Goal: Transaction & Acquisition: Purchase product/service

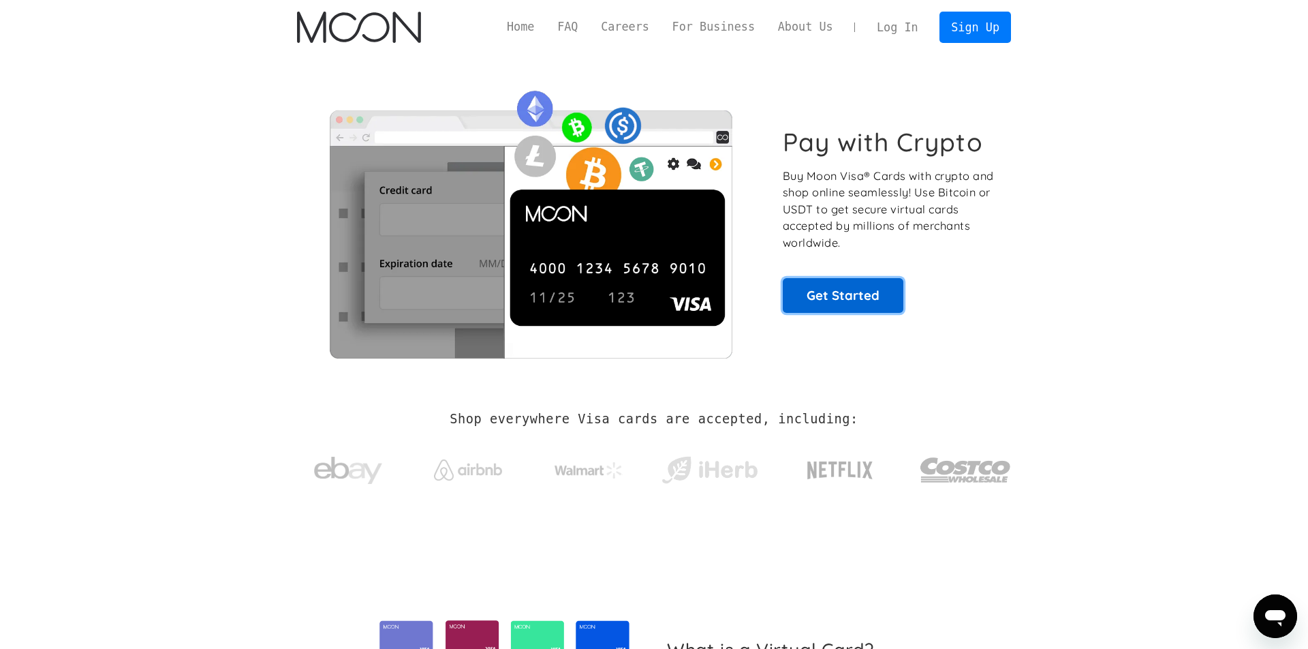
click at [846, 288] on link "Get Started" at bounding box center [843, 295] width 121 height 34
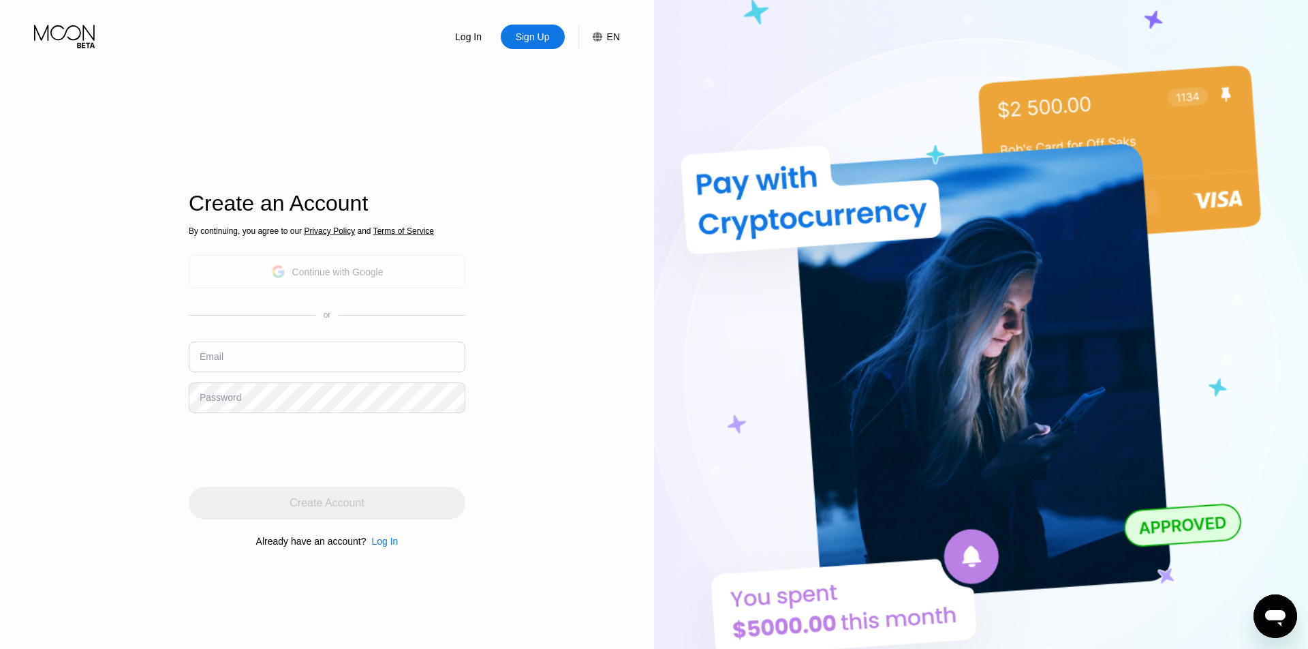
click at [327, 279] on div "Continue with Google" at bounding box center [327, 271] width 112 height 21
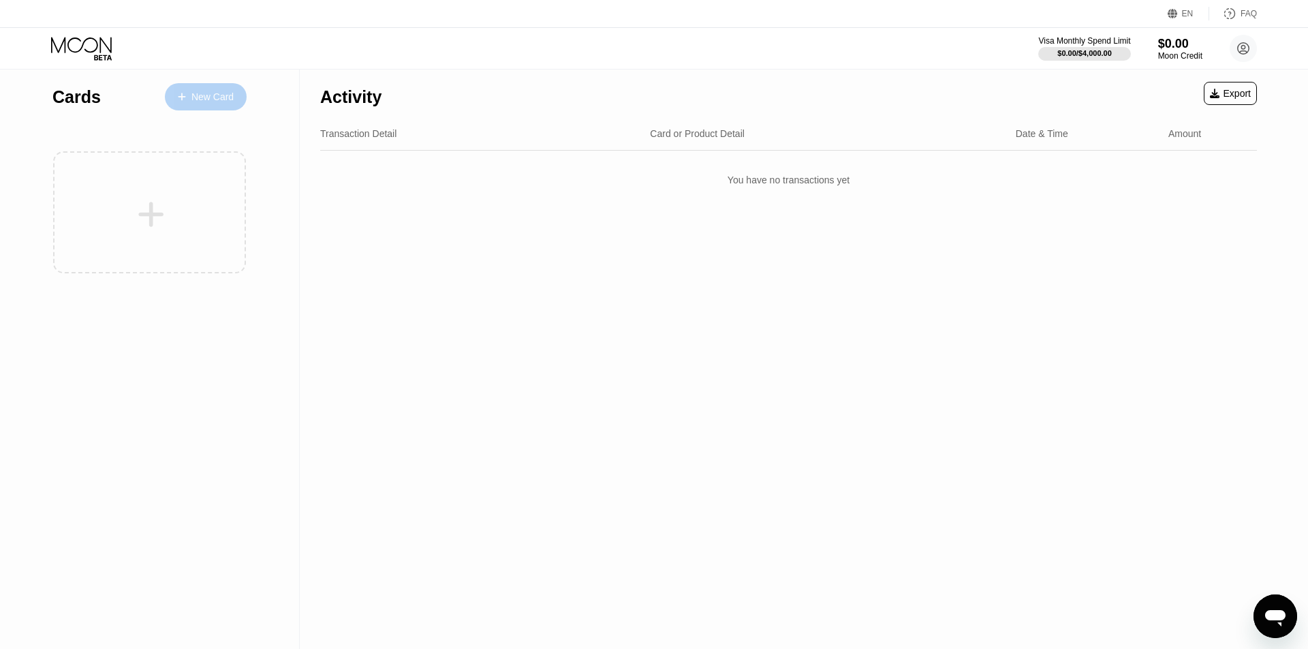
click at [220, 95] on div "New Card" at bounding box center [212, 97] width 42 height 12
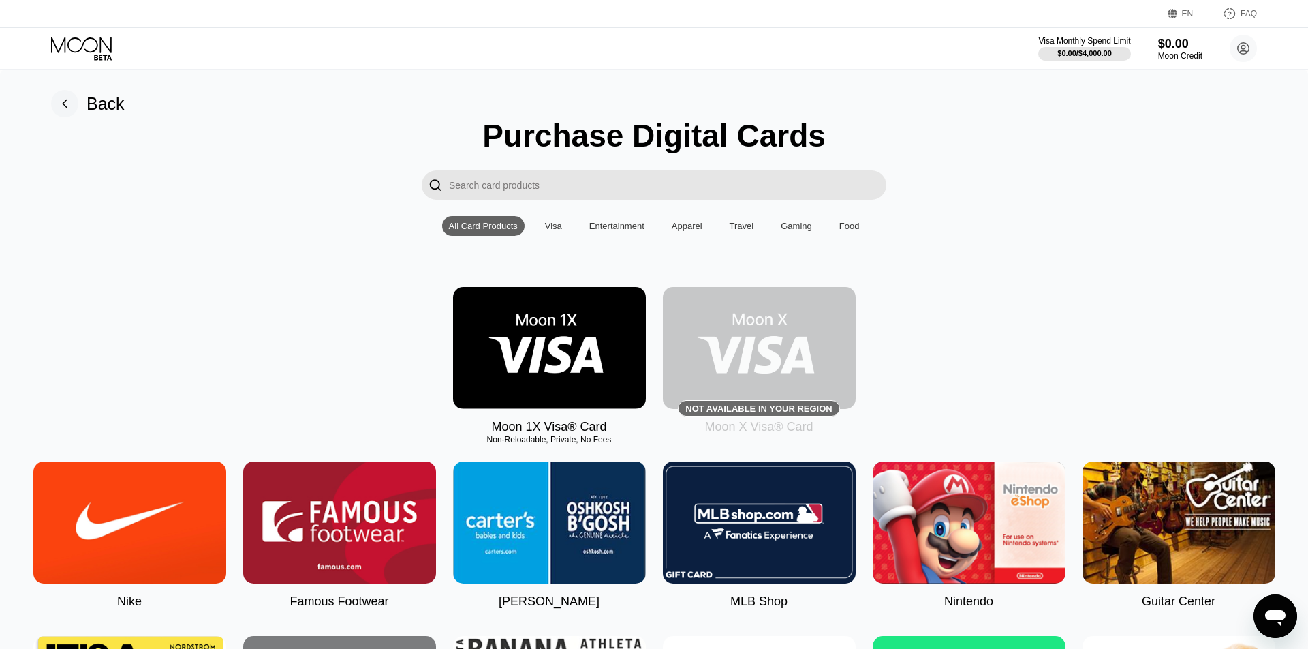
click at [537, 236] on div "All Card Products Visa Entertainment Apparel Travel Gaming Food" at bounding box center [654, 226] width 424 height 20
click at [546, 225] on div "Visa" at bounding box center [553, 226] width 17 height 10
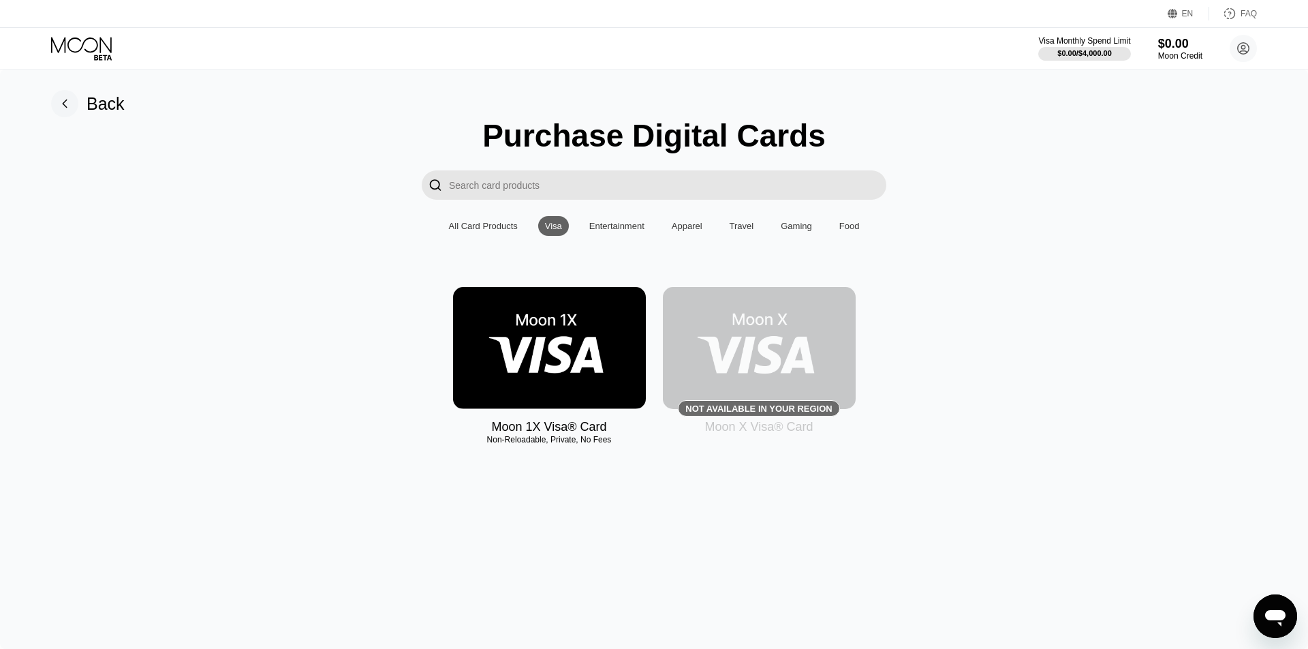
click at [463, 222] on div "All Card Products" at bounding box center [483, 226] width 69 height 10
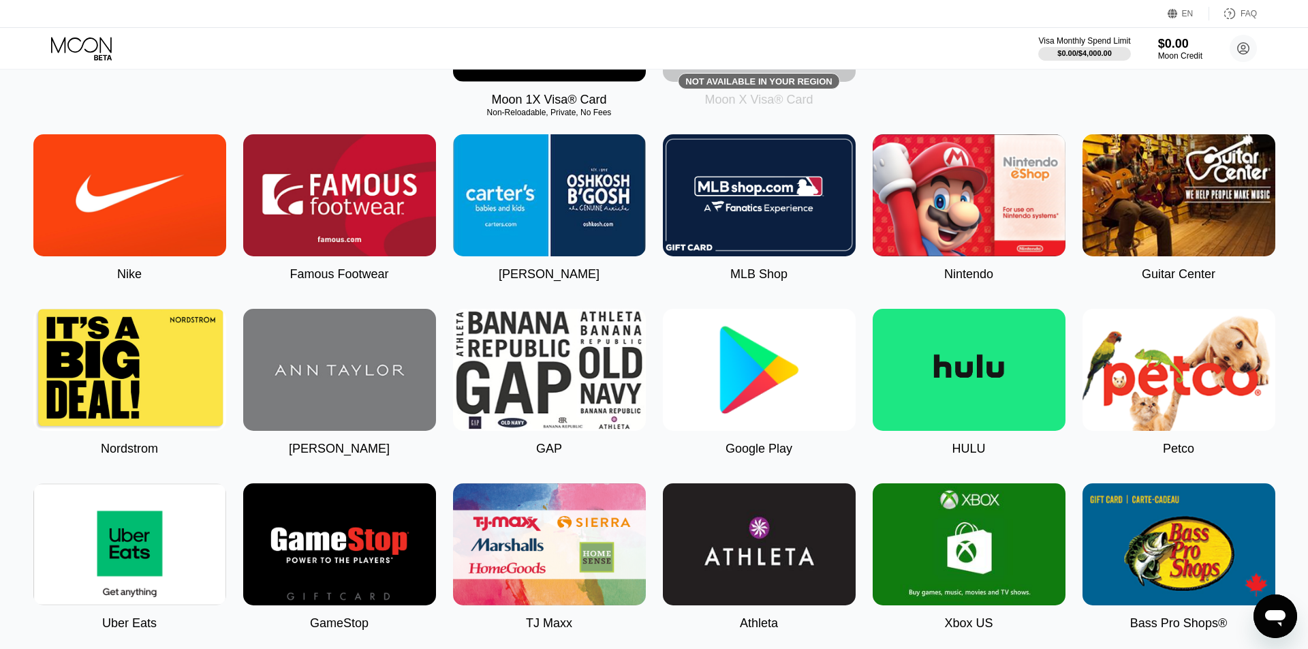
scroll to position [164, 0]
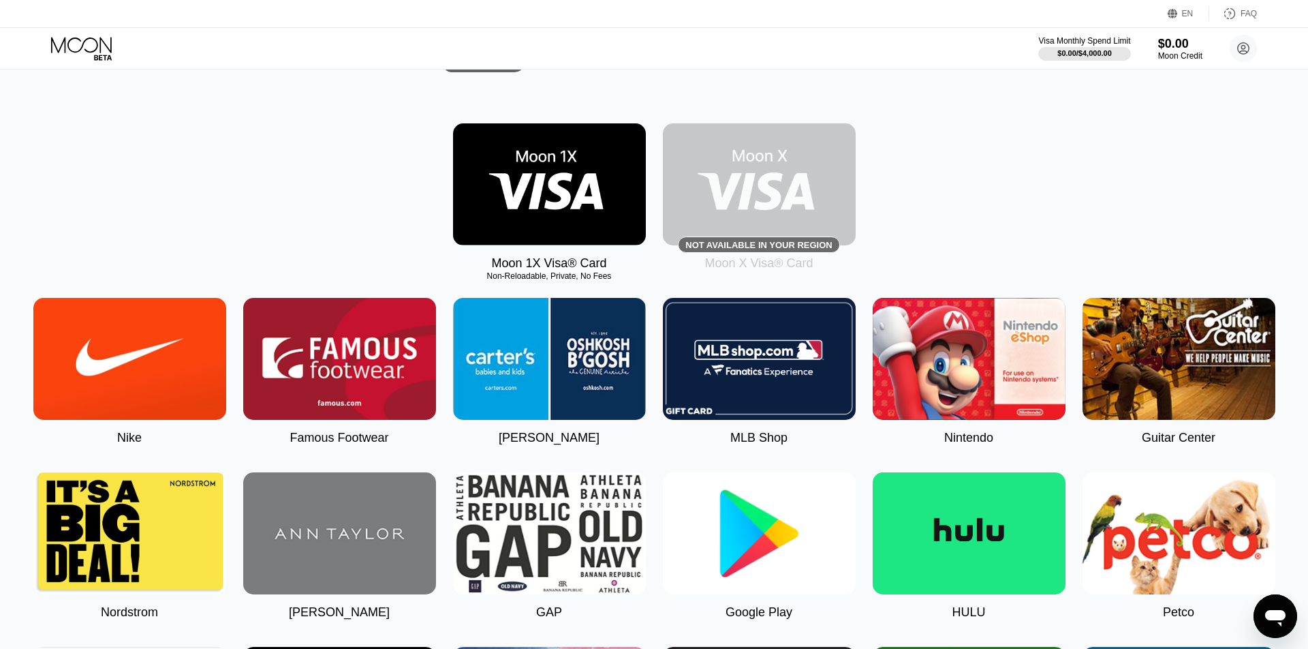
click at [559, 214] on img at bounding box center [549, 184] width 193 height 122
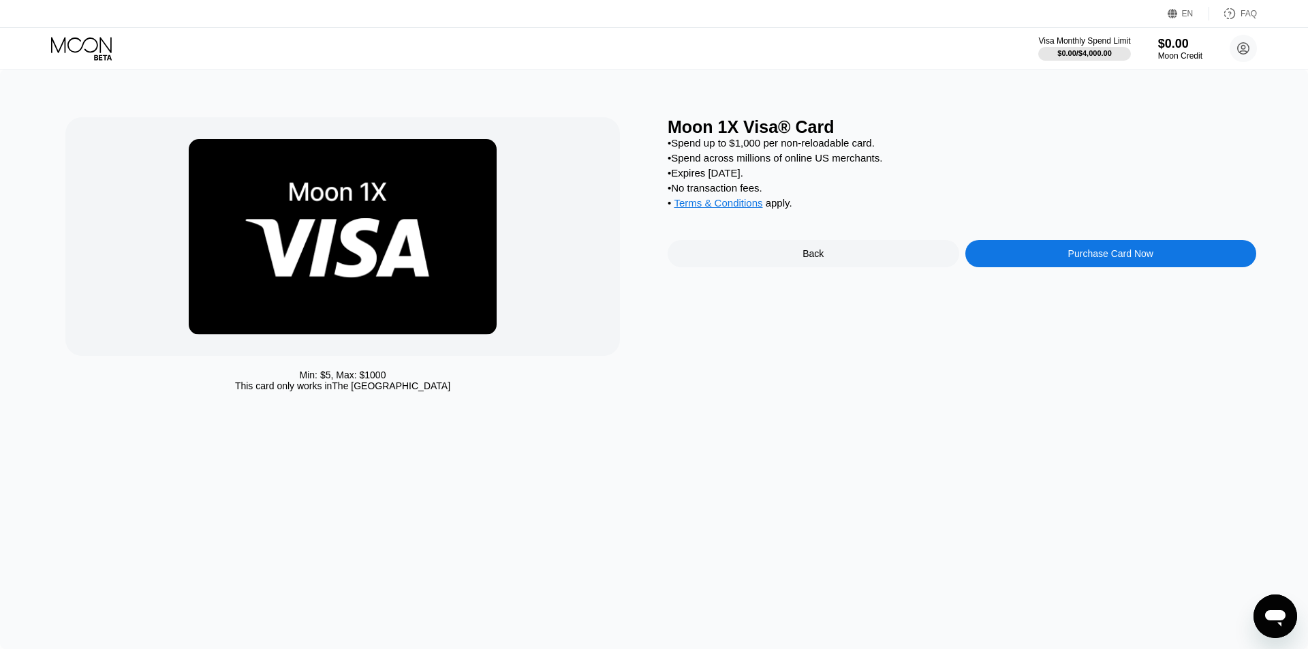
click at [1074, 252] on div "Purchase Card Now" at bounding box center [1110, 253] width 85 height 11
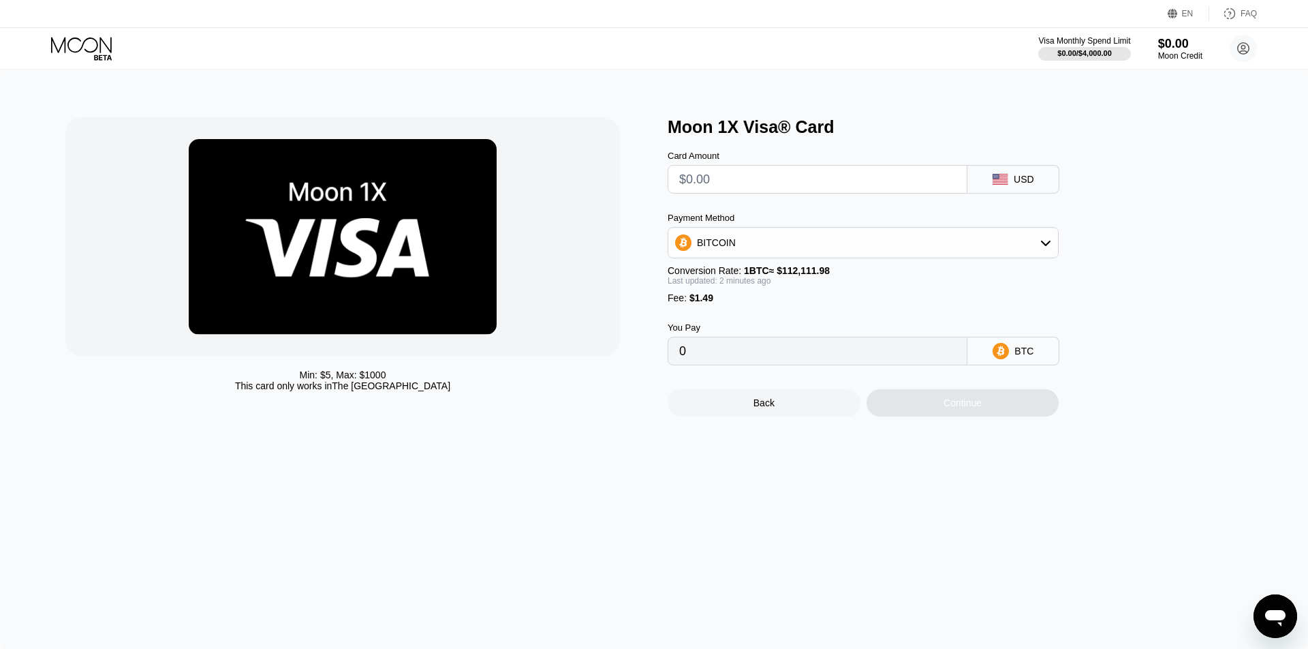
click at [872, 189] on input "text" at bounding box center [817, 179] width 277 height 27
type input "$1"
type input "0.00002221"
type input "$10"
type input "0.00010249"
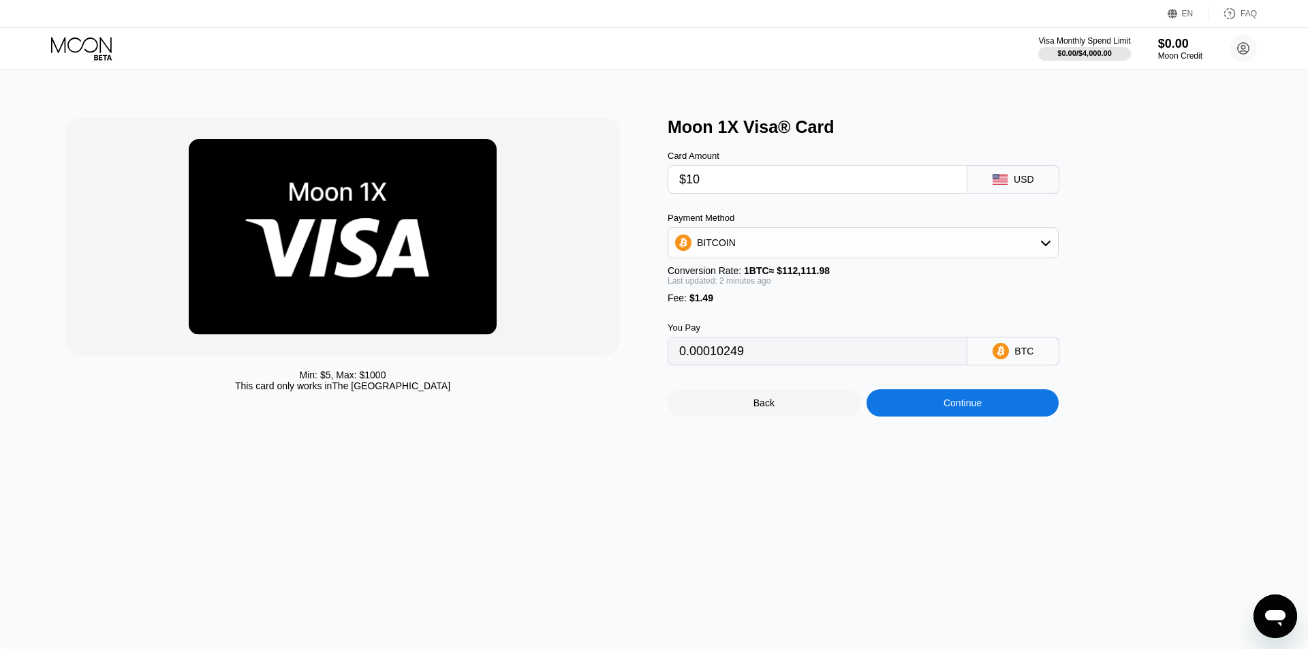
type input "$100"
type input "0.00090526"
type input "$1000"
type input "0.00893295"
type input "$100"
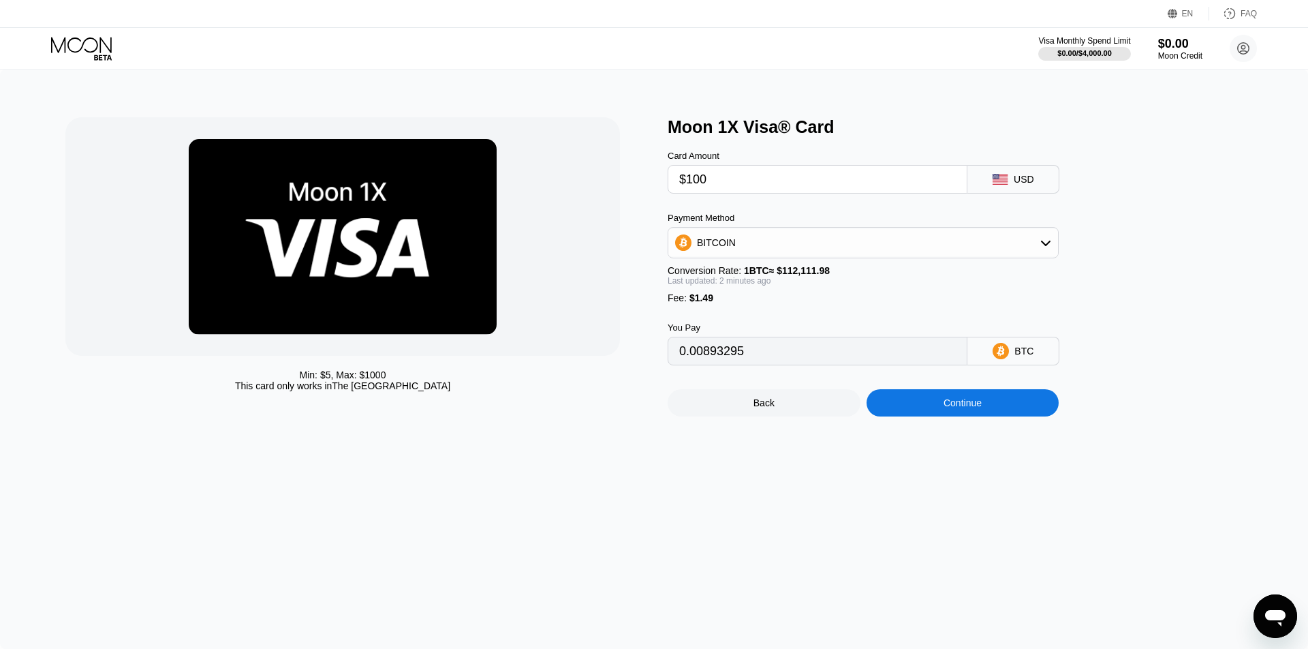
type input "0.00090526"
type input "$100"
click at [842, 252] on div "BITCOIN" at bounding box center [863, 242] width 390 height 27
click at [782, 311] on div "USDT on TRON" at bounding box center [871, 310] width 353 height 11
type input "102.52"
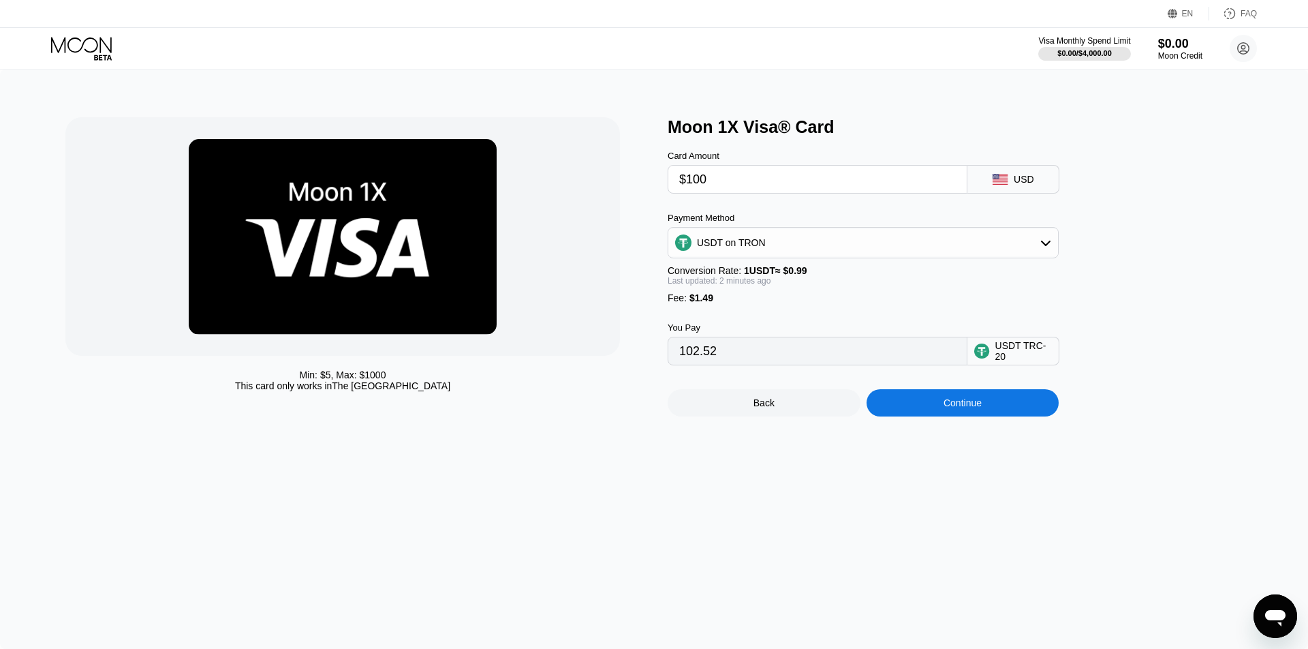
click at [772, 309] on div "You Pay 102.52 USDT TRC-20" at bounding box center [886, 334] width 436 height 62
click at [1010, 351] on div "USDT TRC-20" at bounding box center [1023, 351] width 57 height 22
click at [809, 184] on input "$100" at bounding box center [817, 179] width 277 height 27
type input "$10"
type input "11.61"
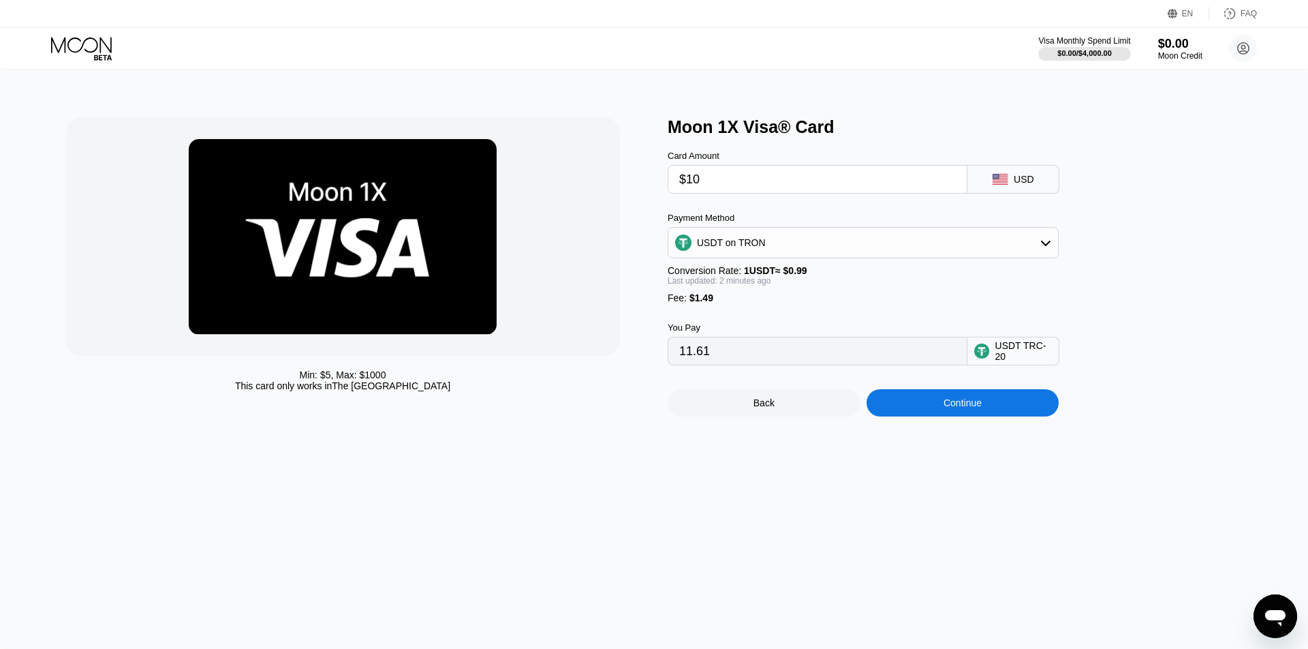
type input "$1"
type input "2.52"
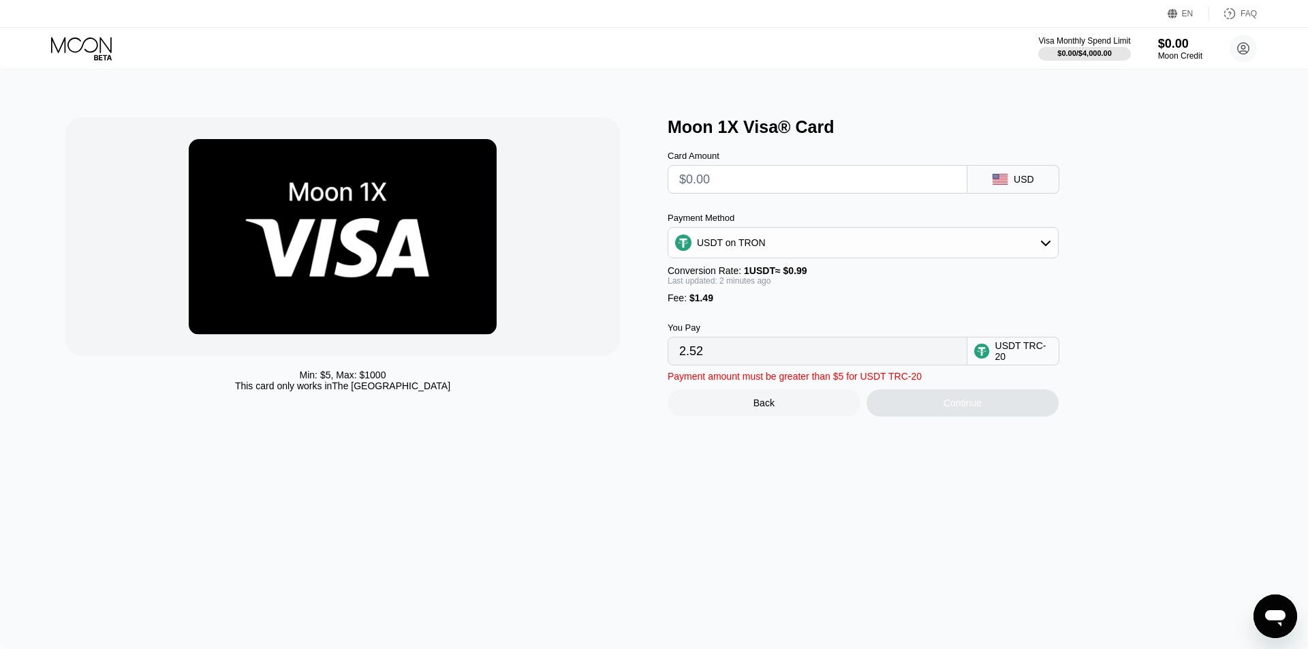
type input "0.00"
type input "$5"
type input "6.56"
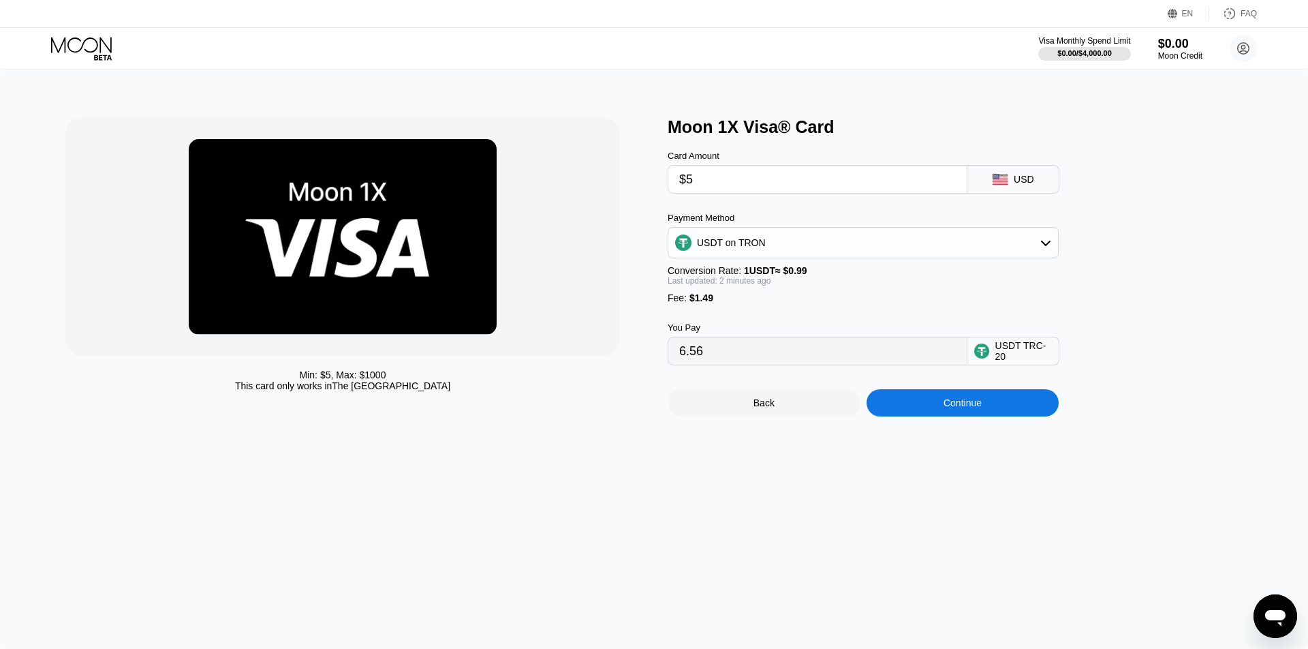
type input "$50"
type input "52.01"
type input "$500"
type input "506.56"
type input "$500"
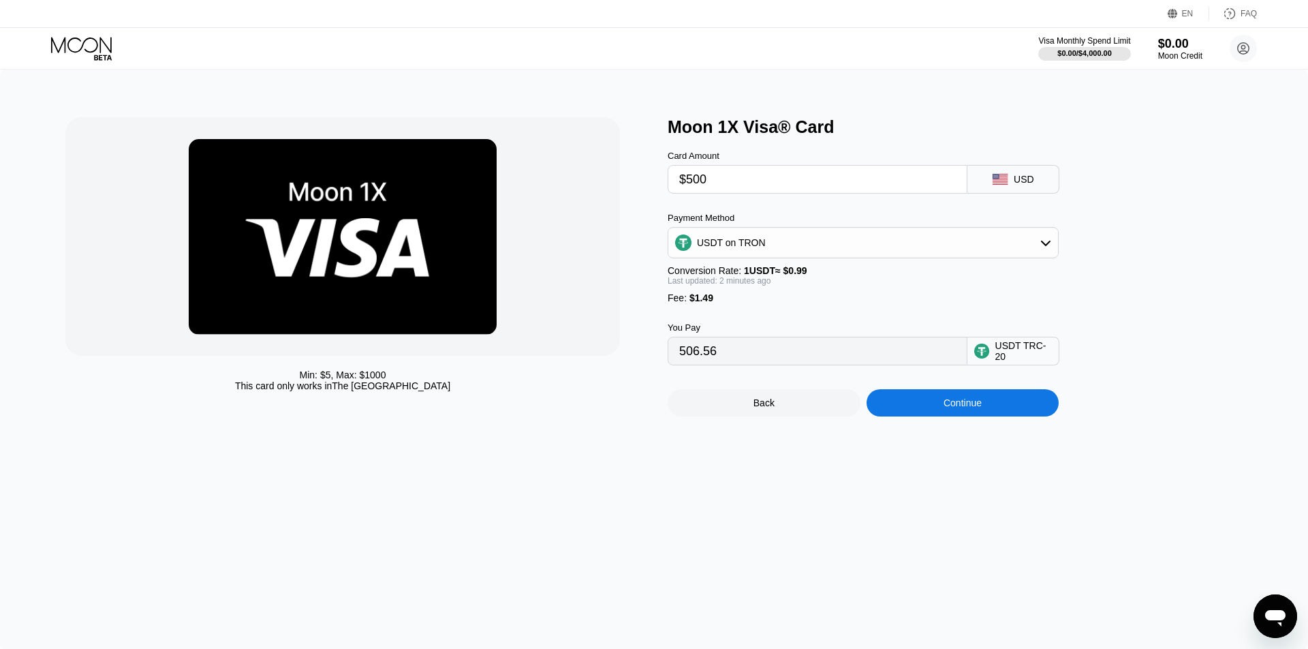
click at [89, 49] on icon at bounding box center [82, 49] width 63 height 24
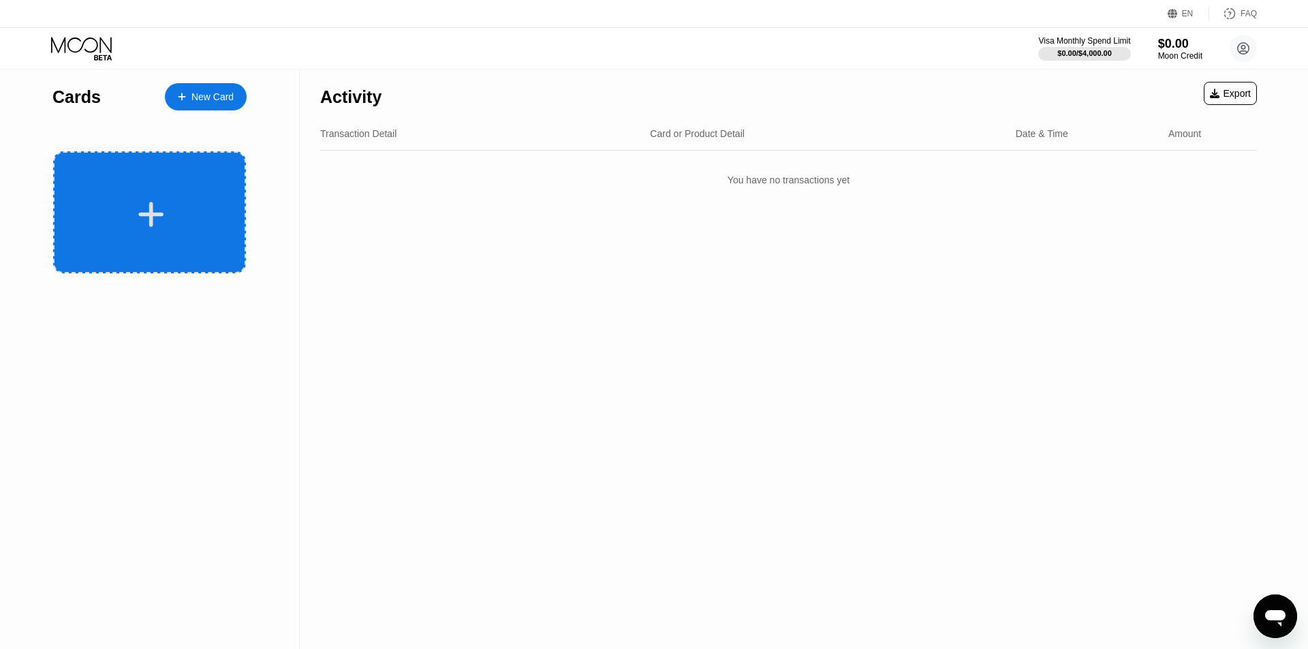
click at [226, 206] on div at bounding box center [151, 214] width 169 height 31
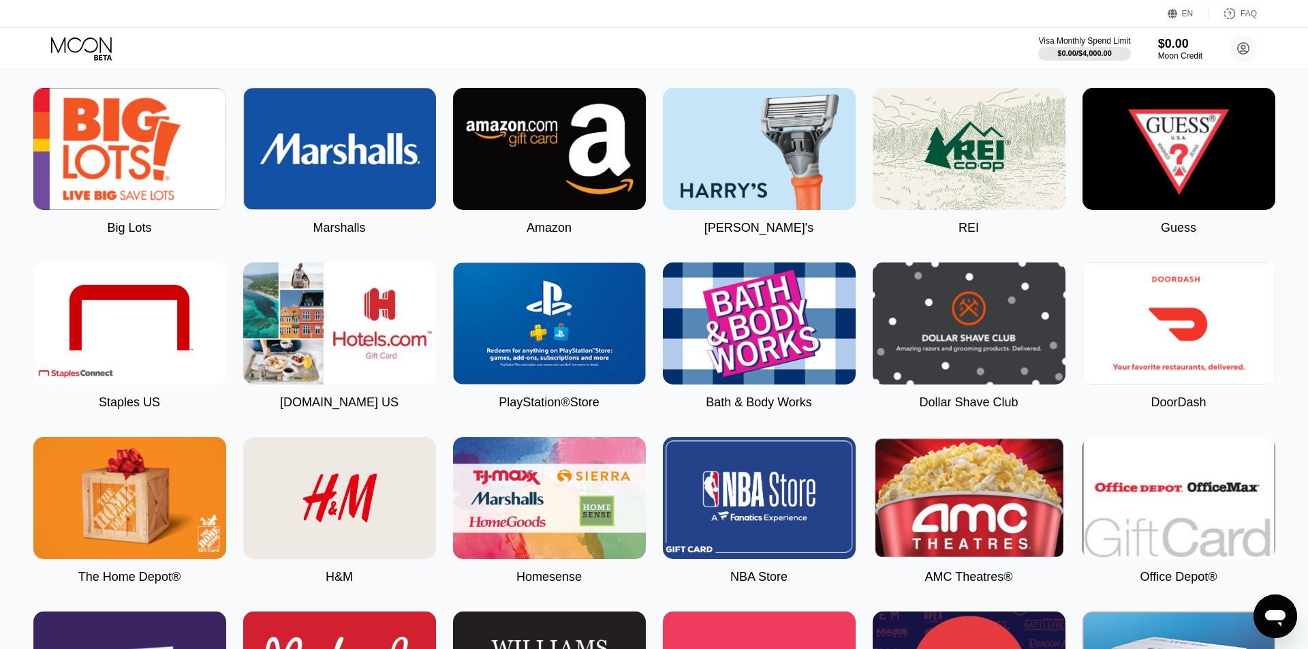
scroll to position [1880, 0]
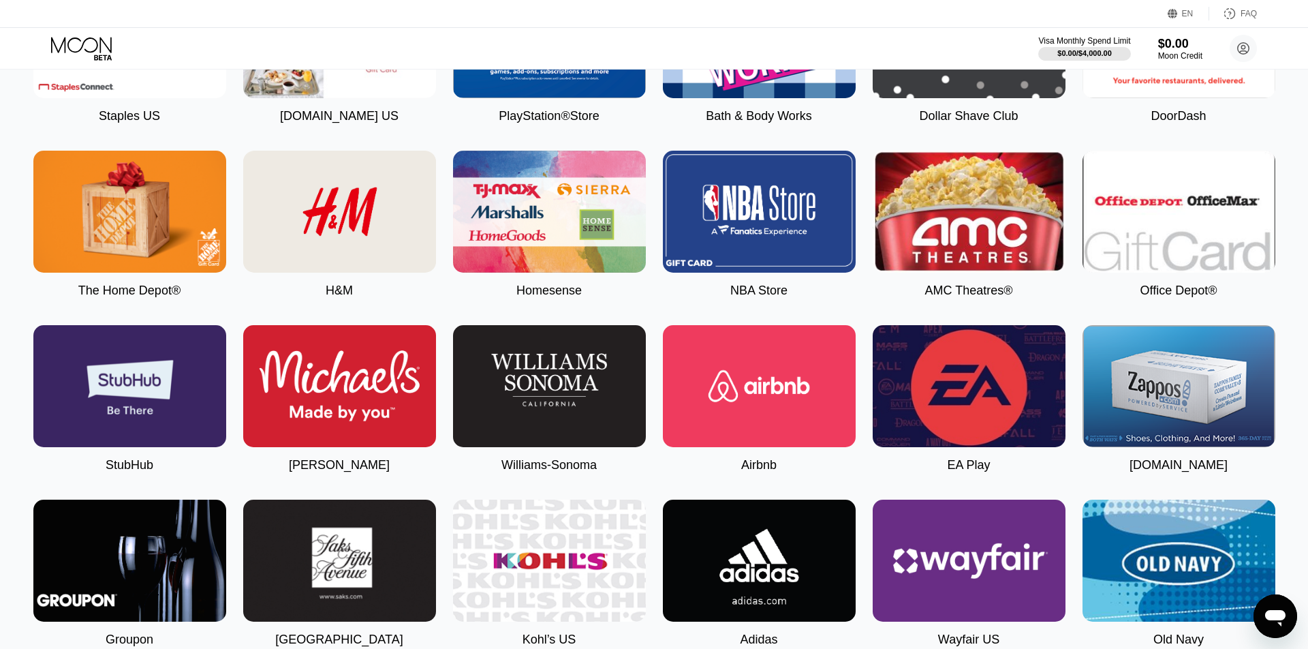
click at [777, 397] on img at bounding box center [759, 386] width 193 height 122
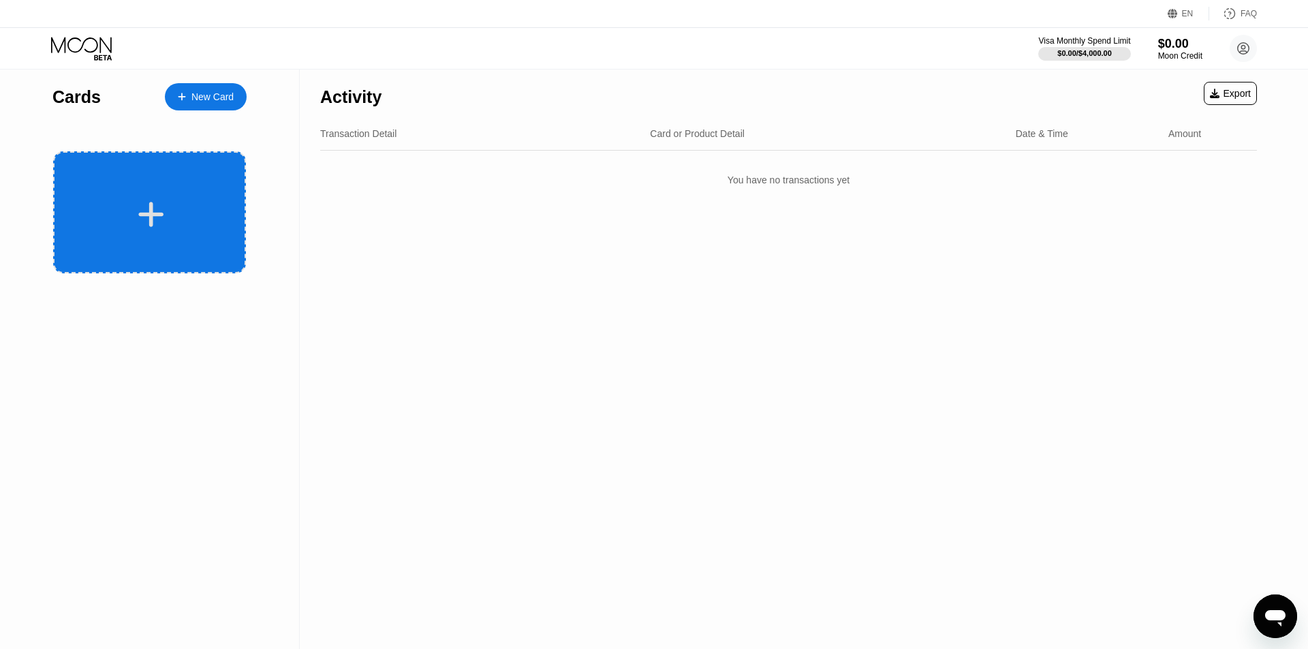
click at [80, 166] on div at bounding box center [149, 212] width 193 height 122
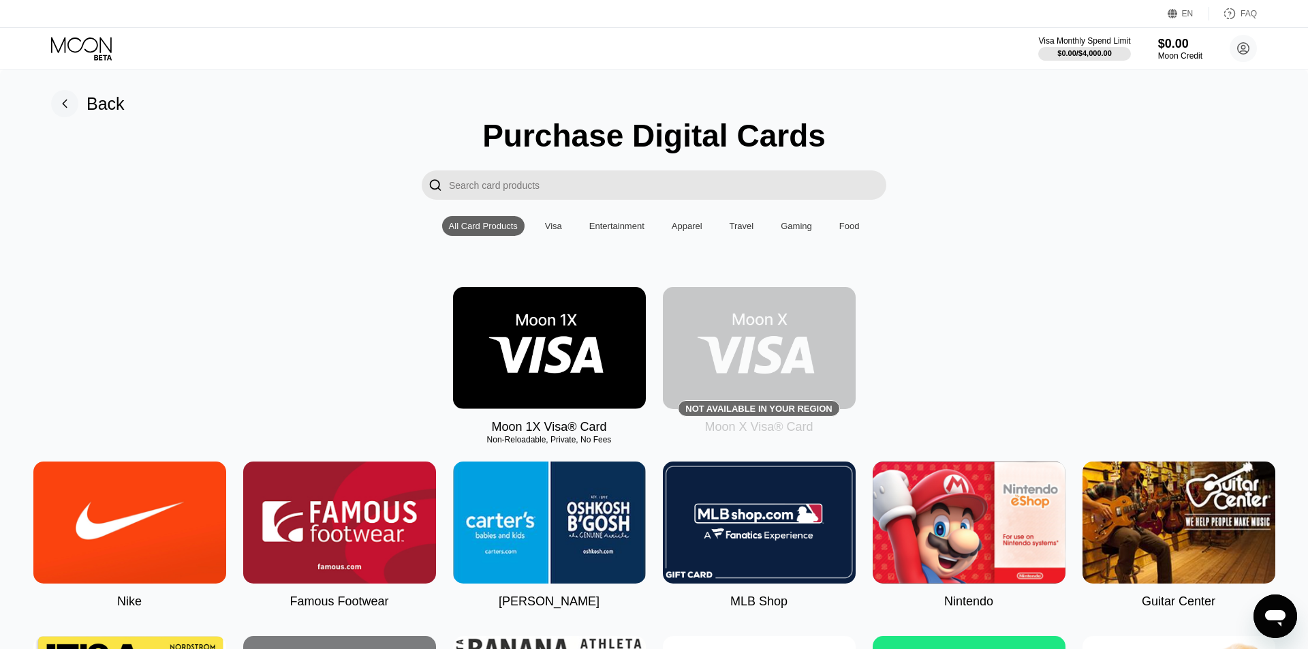
click at [580, 330] on img at bounding box center [549, 348] width 193 height 122
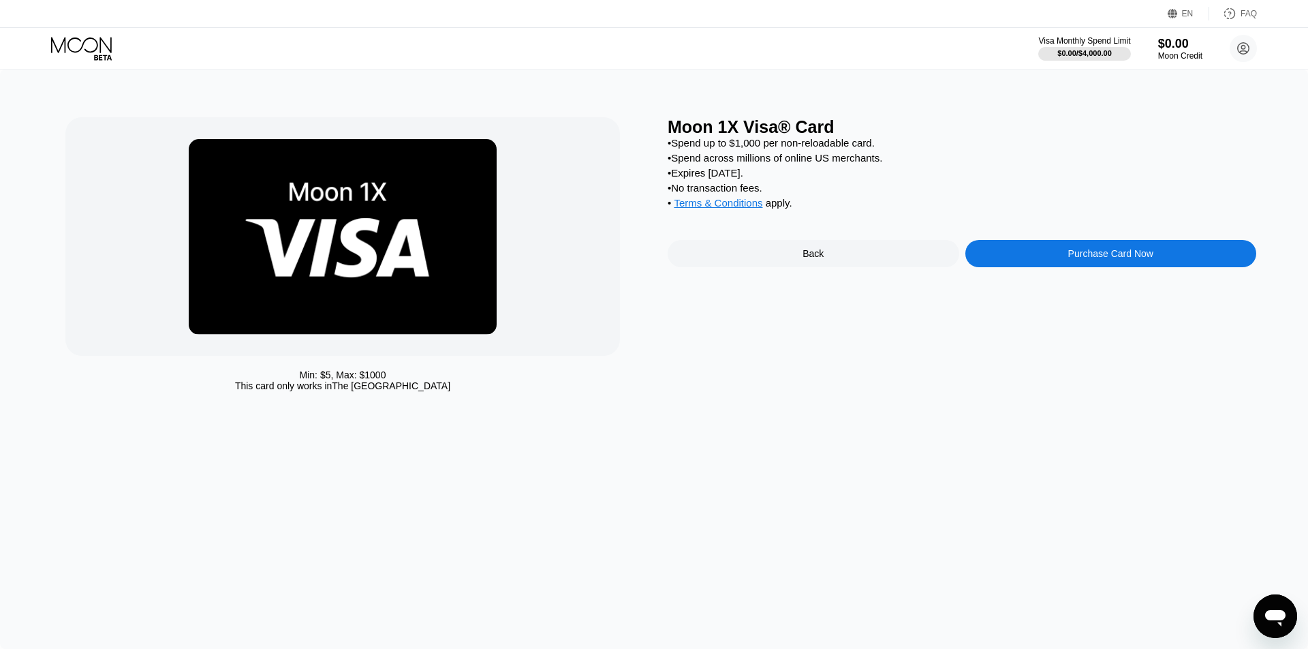
drag, startPoint x: 267, startPoint y: 374, endPoint x: 586, endPoint y: 385, distance: 319.0
click at [586, 385] on div "Min: $ 5 , Max: $ 1000 This card only works in [GEOGRAPHIC_DATA]" at bounding box center [342, 380] width 555 height 22
drag, startPoint x: 361, startPoint y: 376, endPoint x: 295, endPoint y: 363, distance: 67.3
click at [295, 363] on div "Min: $ 5 , Max: $ 1000 This card only works in [GEOGRAPHIC_DATA]" at bounding box center [359, 257] width 589 height 281
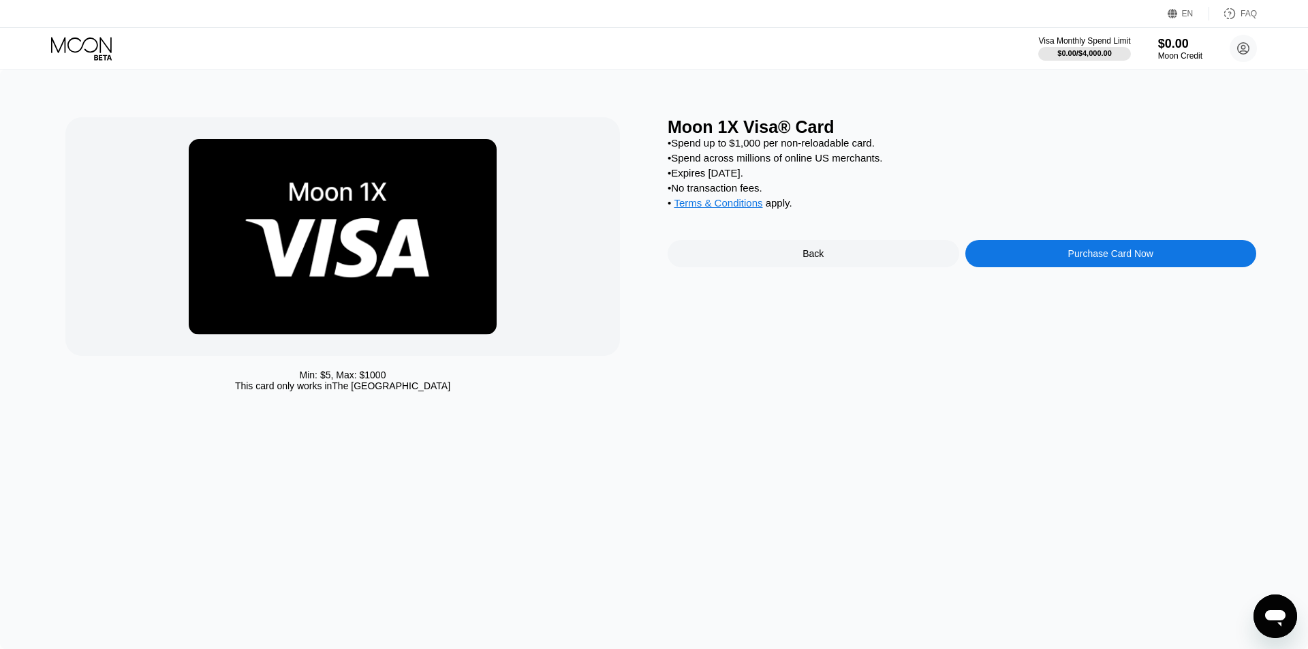
click at [295, 363] on div "Min: $ 5 , Max: $ 1000 This card only works in [GEOGRAPHIC_DATA]" at bounding box center [359, 257] width 589 height 281
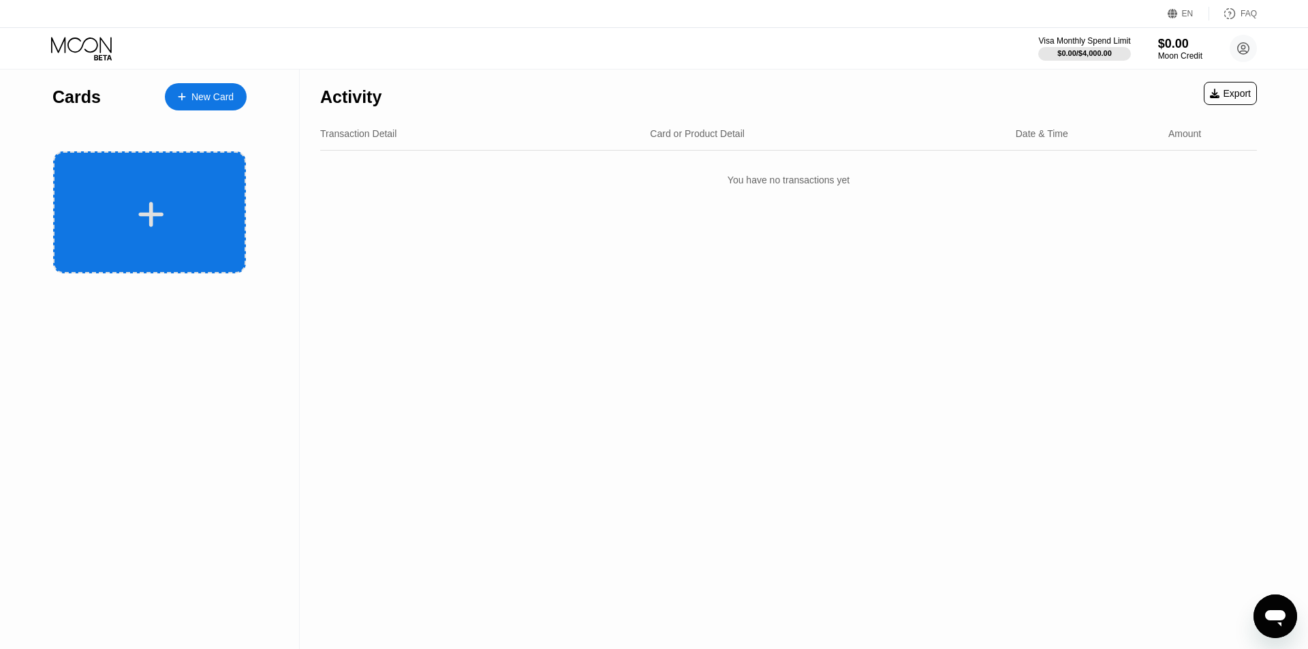
click at [134, 183] on div at bounding box center [149, 212] width 193 height 122
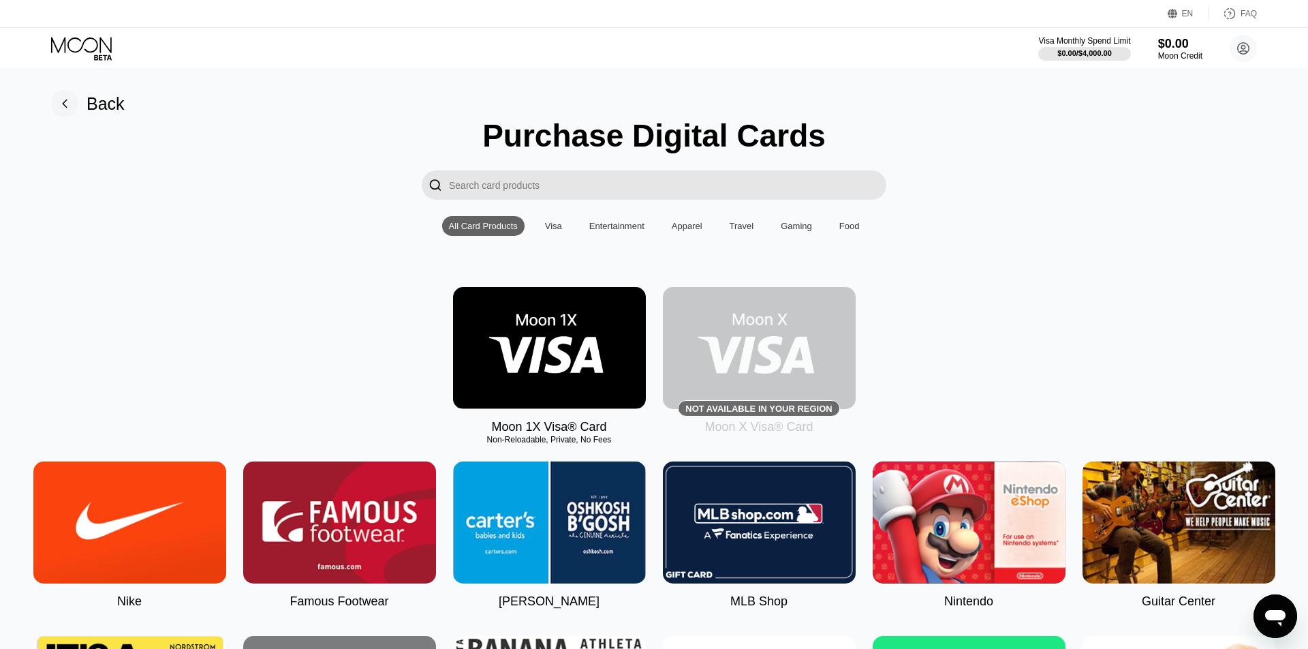
click at [770, 369] on img at bounding box center [759, 348] width 193 height 122
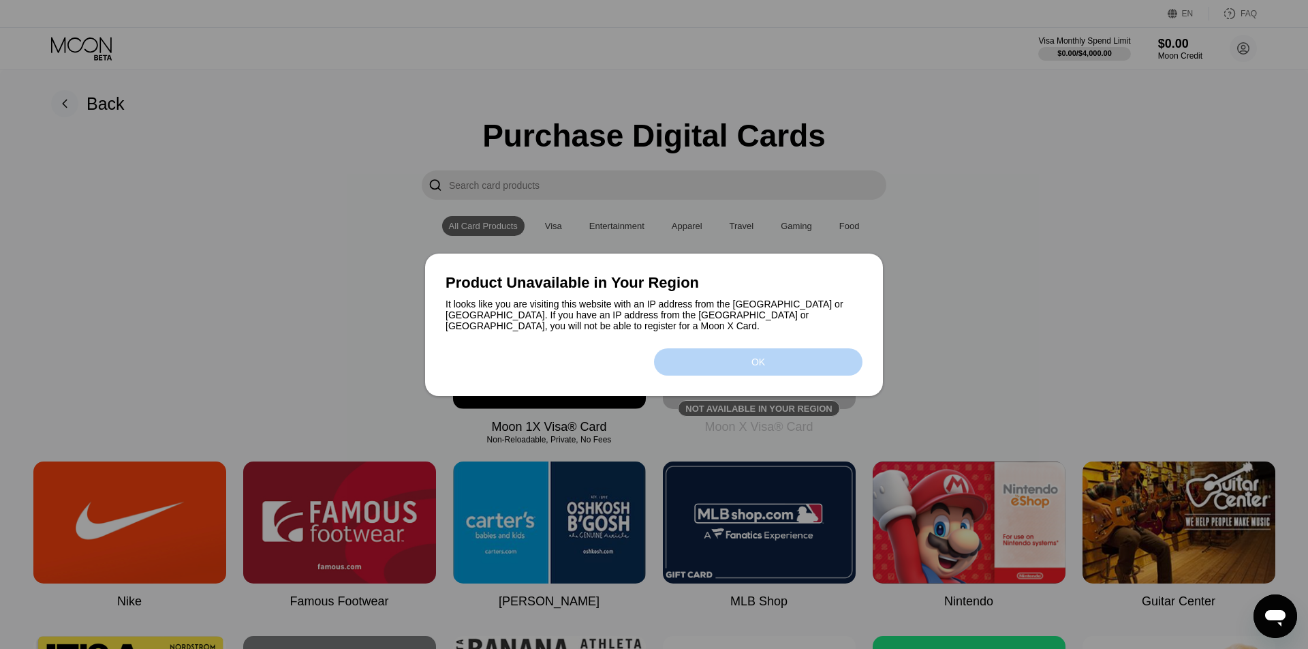
click at [714, 361] on div "OK" at bounding box center [758, 361] width 208 height 27
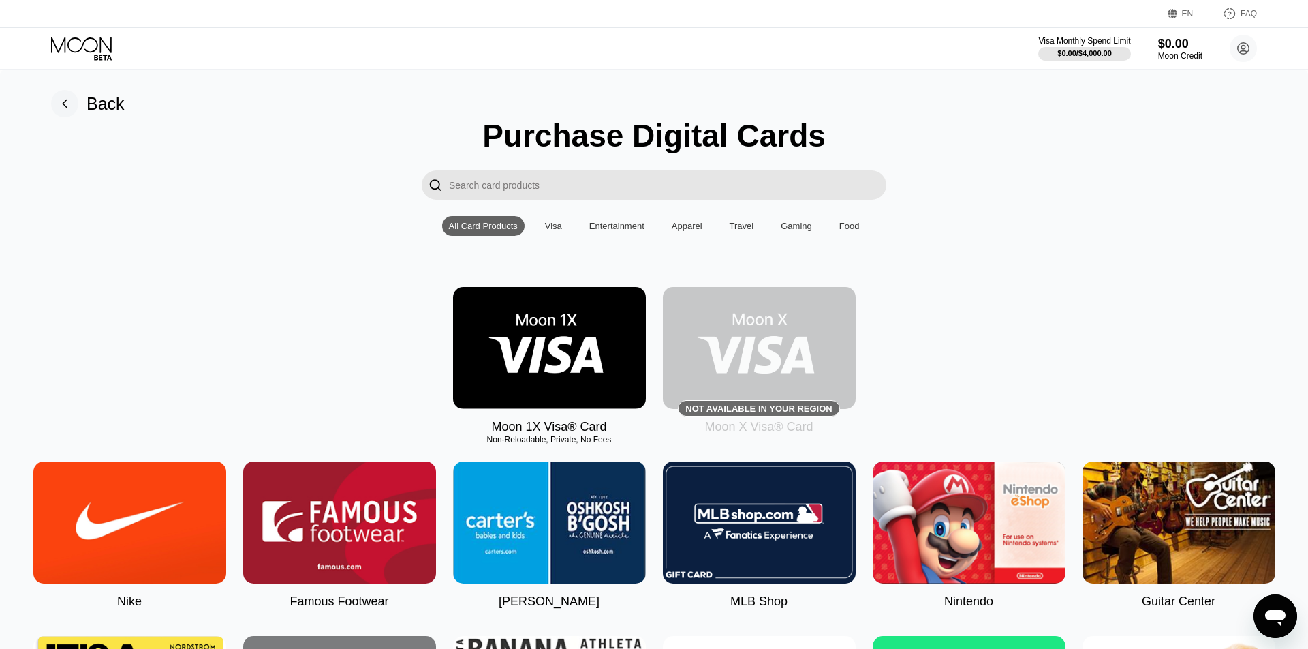
click at [539, 367] on img at bounding box center [549, 348] width 193 height 122
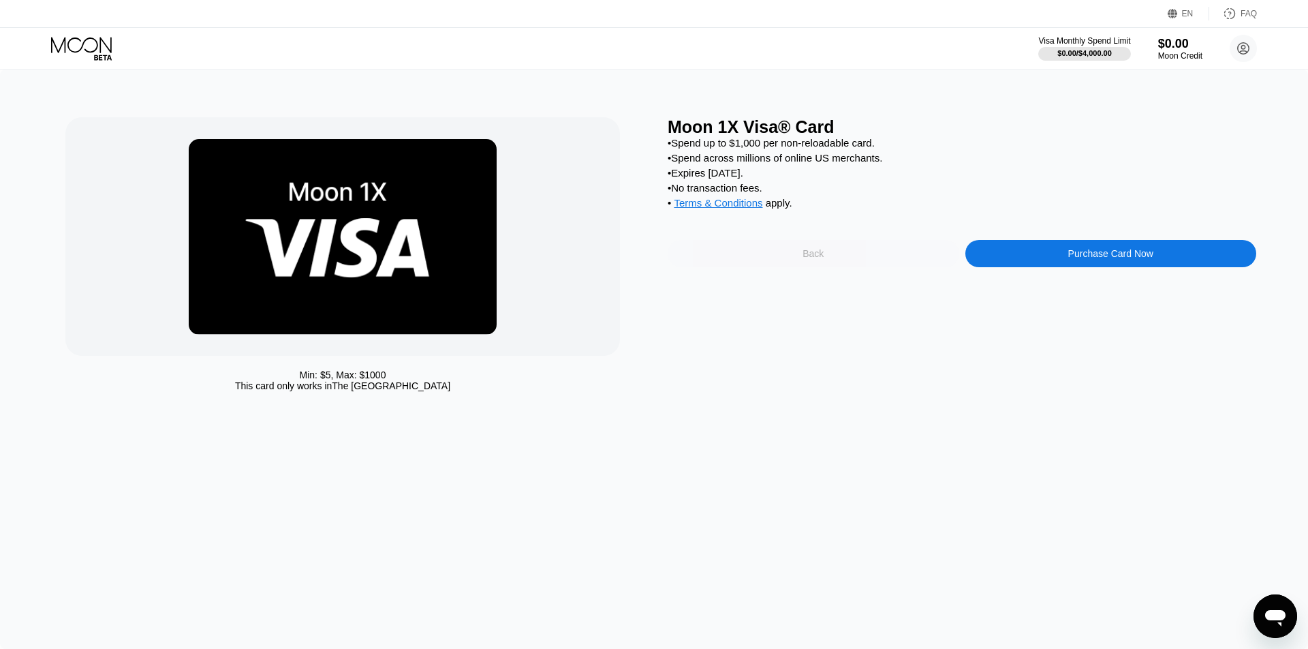
click at [787, 244] on div "Back" at bounding box center [814, 253] width 292 height 27
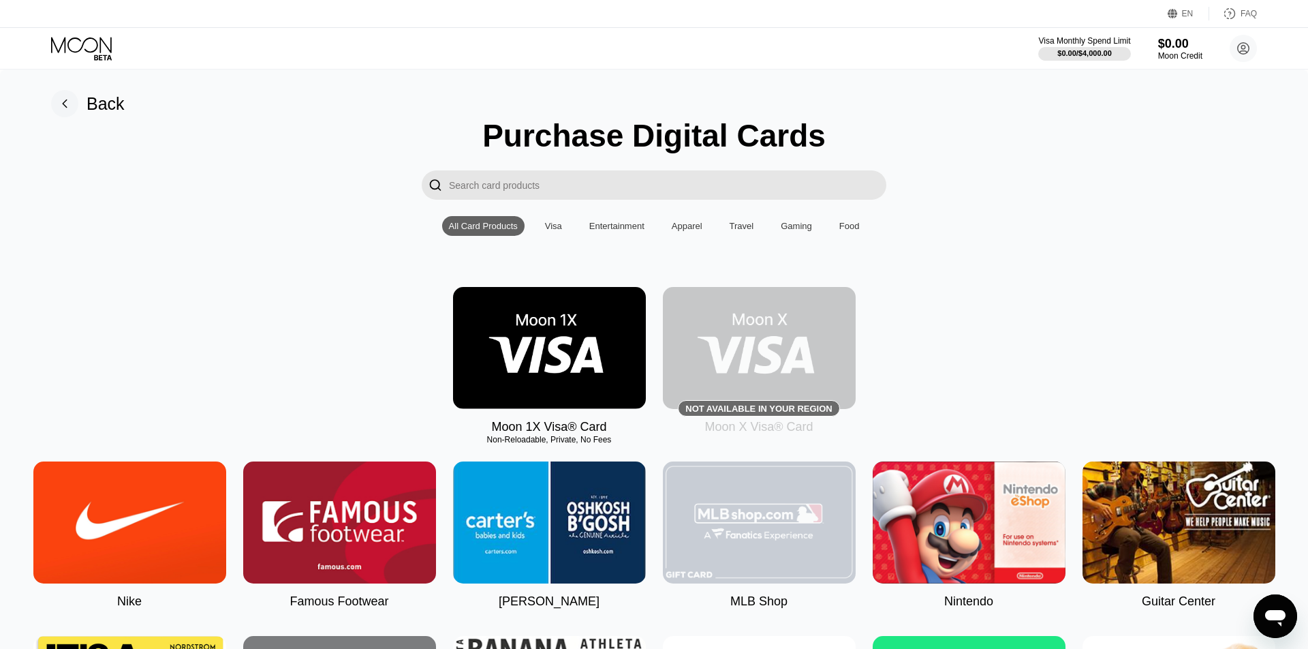
click at [719, 496] on img at bounding box center [759, 522] width 193 height 122
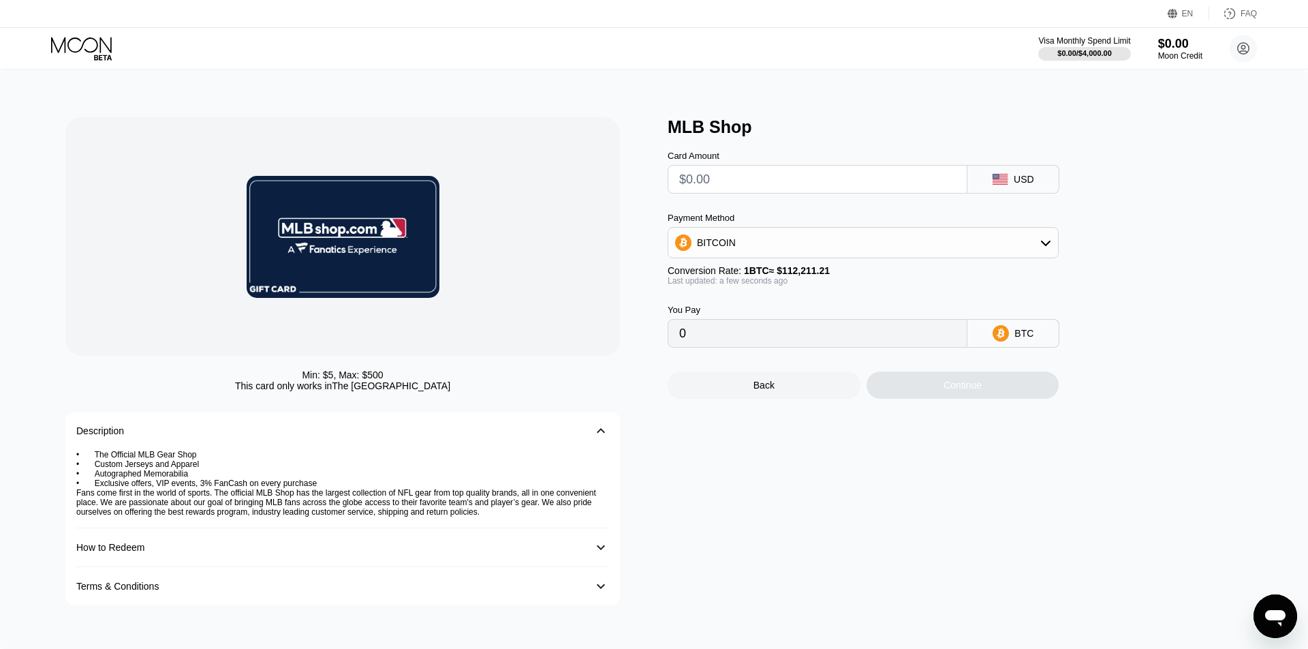
click at [81, 46] on icon at bounding box center [82, 49] width 63 height 24
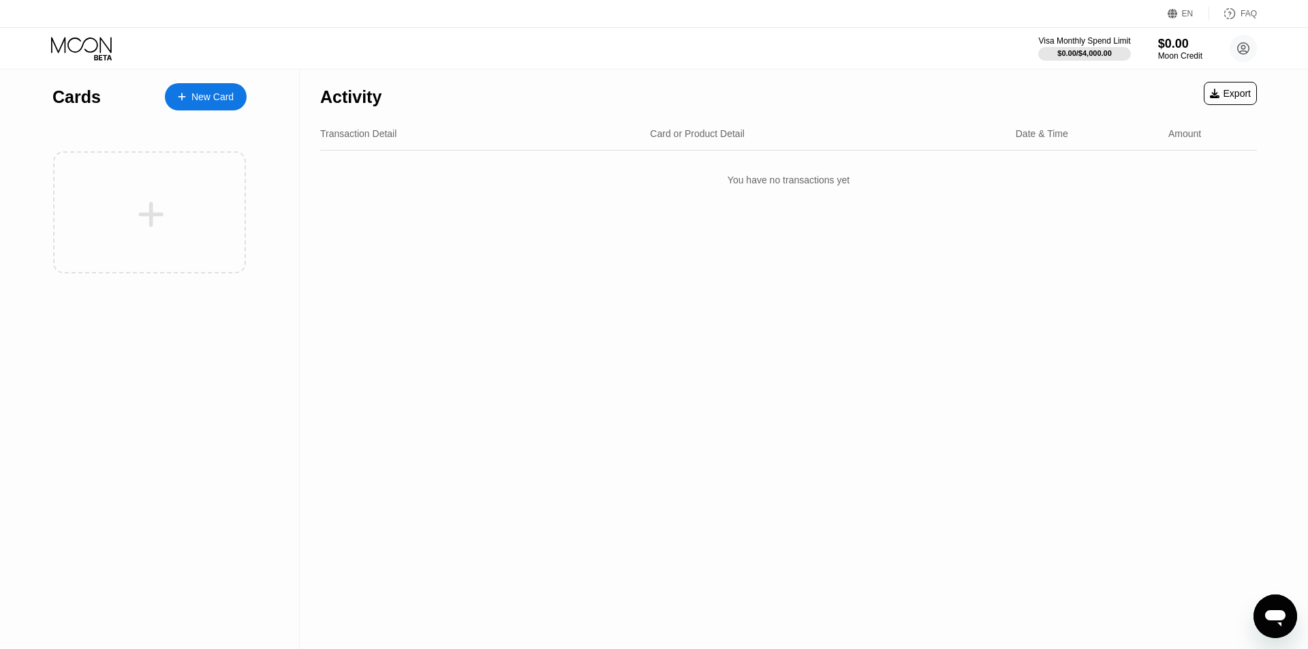
click at [102, 30] on div "Visa Monthly Spend Limit $0.00 / $4,000.00 $0.00 Moon Credit catching snowflake…" at bounding box center [654, 48] width 1308 height 41
